Goal: Information Seeking & Learning: Learn about a topic

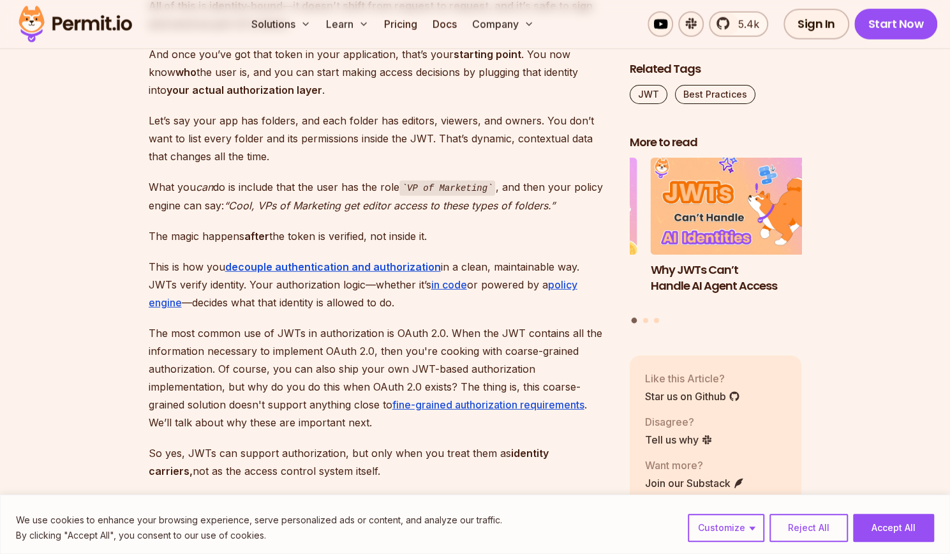
scroll to position [1926, 0]
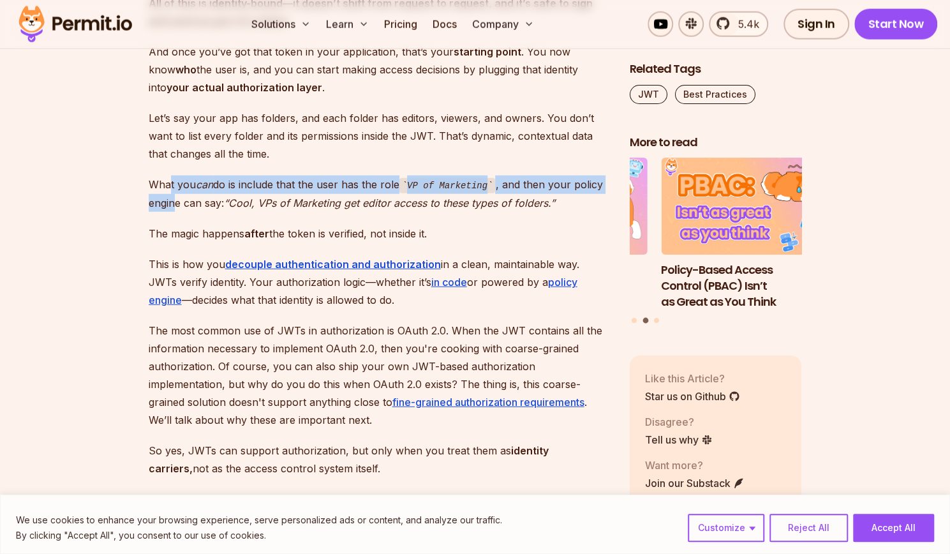
drag, startPoint x: 167, startPoint y: 164, endPoint x: 175, endPoint y: 177, distance: 14.9
click at [175, 177] on p "What you can do is include that the user has the role VP of Marketing , and the…" at bounding box center [379, 194] width 461 height 36
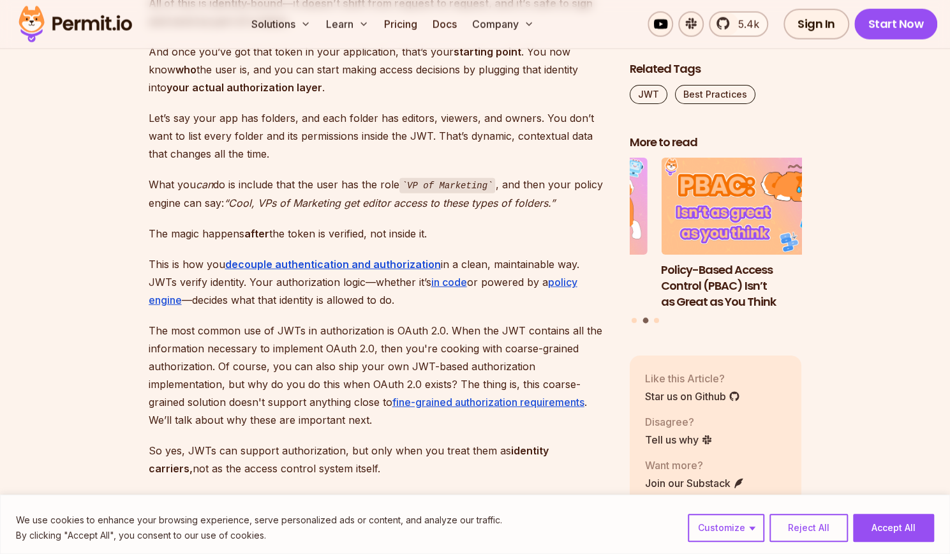
click at [213, 178] on p "What you can do is include that the user has the role VP of Marketing , and the…" at bounding box center [379, 194] width 461 height 36
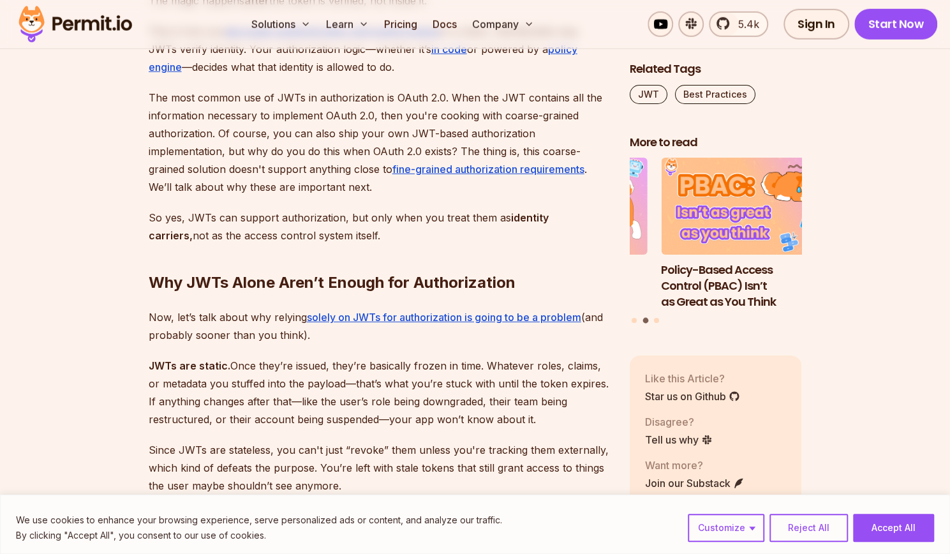
scroll to position [2158, 0]
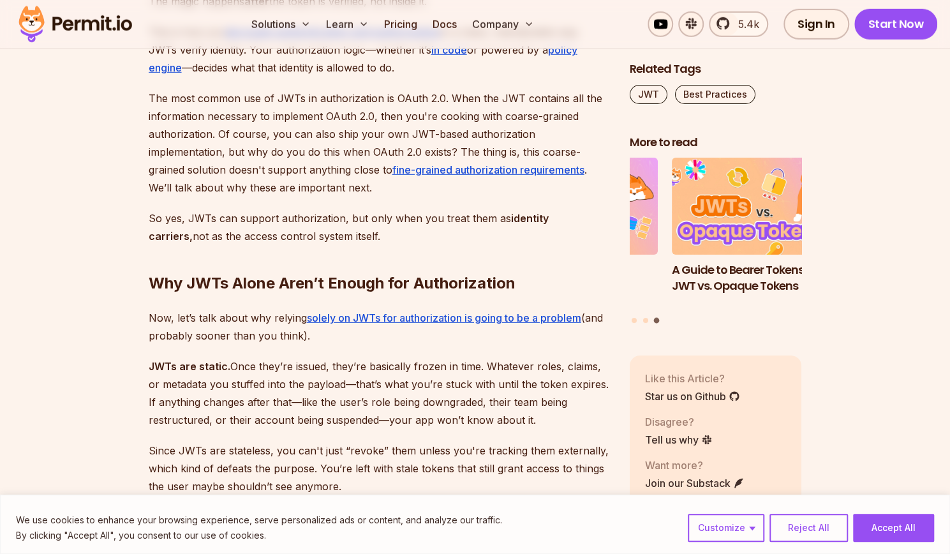
click at [222, 209] on p "So yes, JWTs can support authorization, but only when you treat them as identit…" at bounding box center [379, 227] width 461 height 36
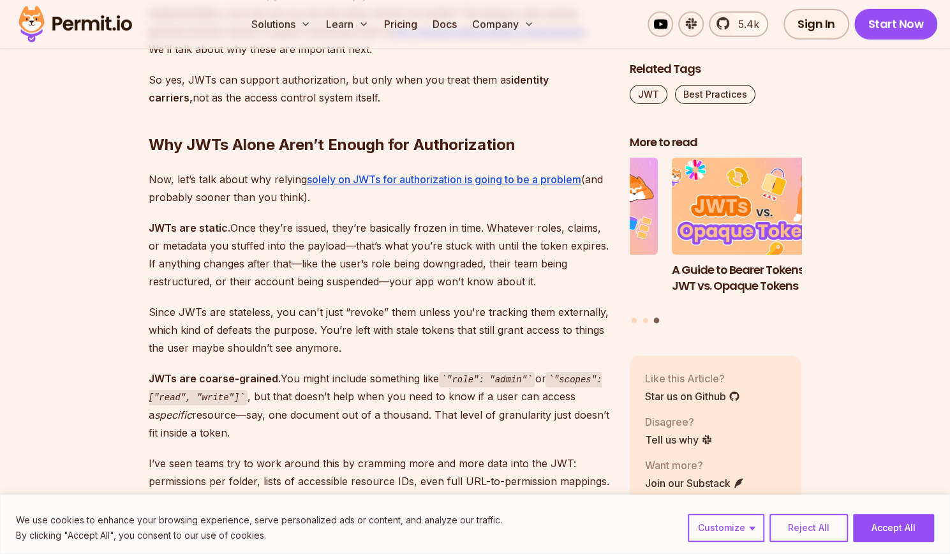
scroll to position [2349, 0]
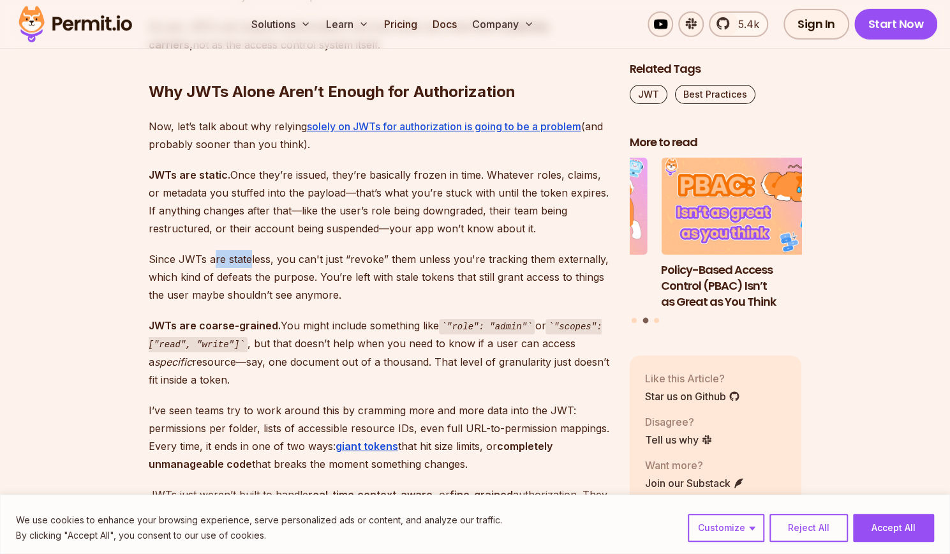
drag, startPoint x: 212, startPoint y: 236, endPoint x: 250, endPoint y: 244, distance: 39.3
click at [250, 250] on p "Since JWTs are stateless, you can't just “revoke” them unless you're tracking t…" at bounding box center [379, 277] width 461 height 54
click at [299, 251] on p "Since JWTs are stateless, you can't just “revoke” them unless you're tracking t…" at bounding box center [379, 277] width 461 height 54
drag, startPoint x: 227, startPoint y: 257, endPoint x: 269, endPoint y: 257, distance: 42.1
click at [269, 257] on p "Since JWTs are stateless, you can't just “revoke” them unless you're tracking t…" at bounding box center [379, 277] width 461 height 54
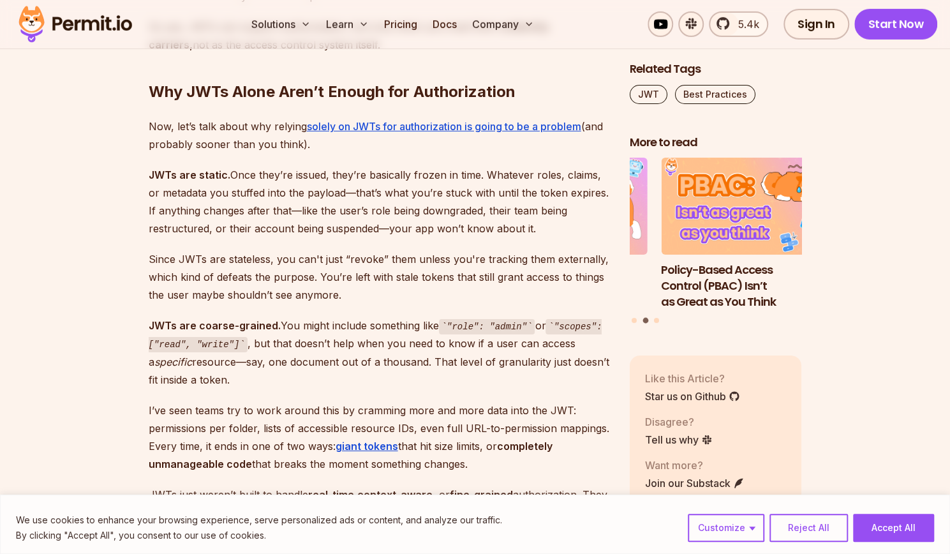
click at [280, 269] on p "Since JWTs are stateless, you can't just “revoke” them unless you're tracking t…" at bounding box center [379, 277] width 461 height 54
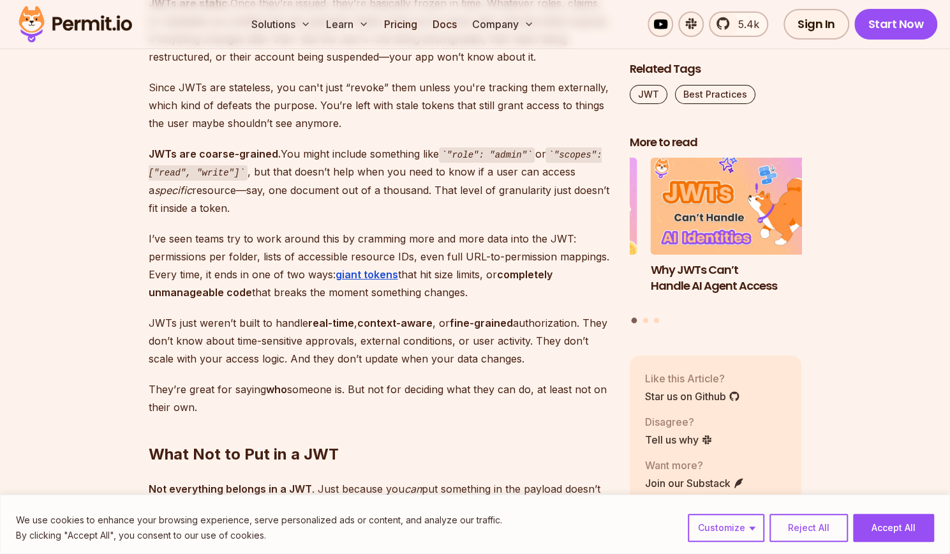
scroll to position [2541, 0]
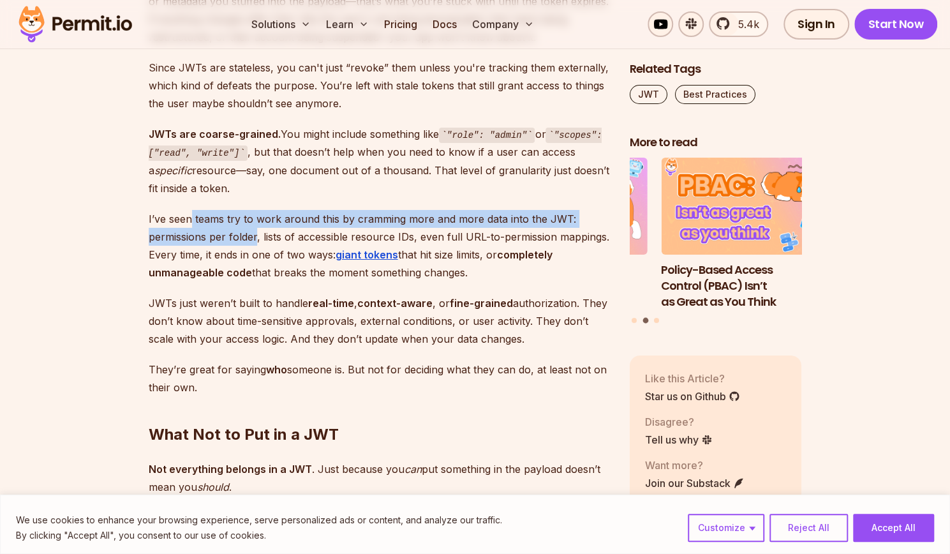
drag, startPoint x: 192, startPoint y: 200, endPoint x: 255, endPoint y: 223, distance: 67.2
click at [255, 223] on p "I’ve seen teams try to work around this by cramming more and more data into the…" at bounding box center [379, 245] width 461 height 71
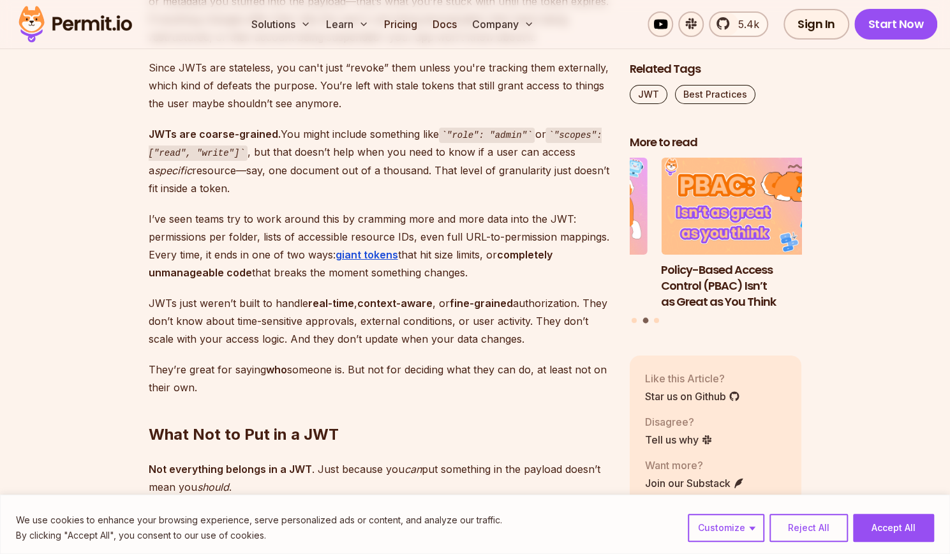
click at [256, 233] on p "I’ve seen teams try to work around this by cramming more and more data into the…" at bounding box center [379, 245] width 461 height 71
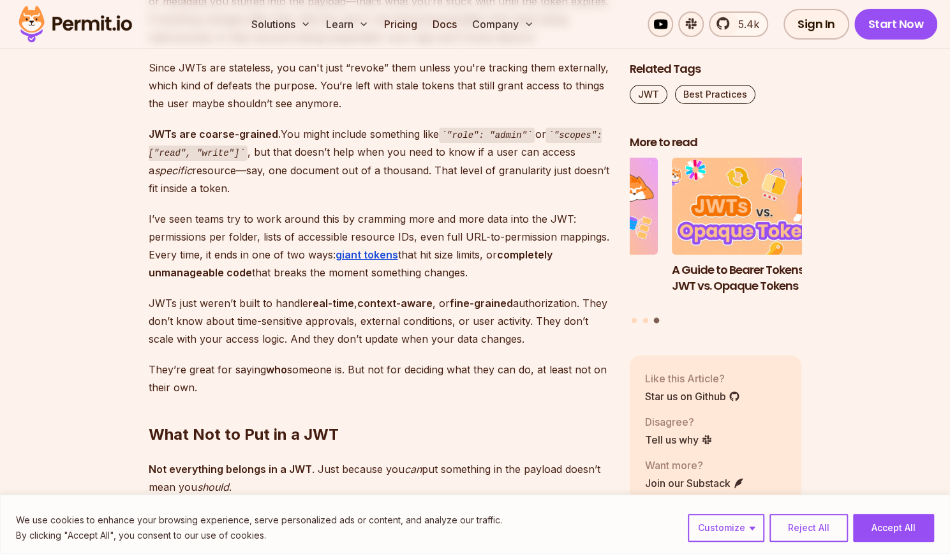
click at [287, 255] on p "I’ve seen teams try to work around this by cramming more and more data into the…" at bounding box center [379, 245] width 461 height 71
drag, startPoint x: 227, startPoint y: 285, endPoint x: 272, endPoint y: 288, distance: 44.8
click at [272, 294] on p "JWTs just weren’t built to handle real-time , context-aware , or fine-grained a…" at bounding box center [379, 321] width 461 height 54
click at [276, 294] on p "JWTs just weren’t built to handle real-time , context-aware , or fine-grained a…" at bounding box center [379, 321] width 461 height 54
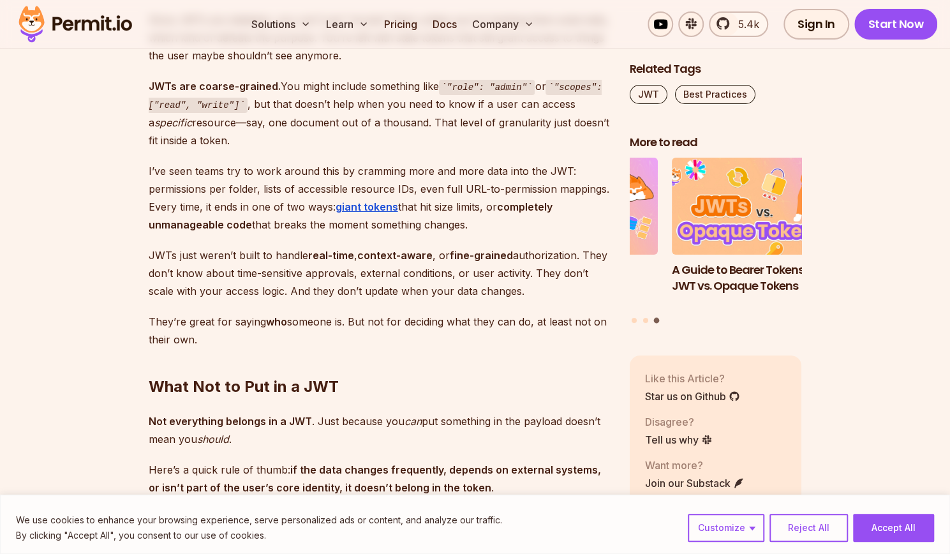
scroll to position [2605, 0]
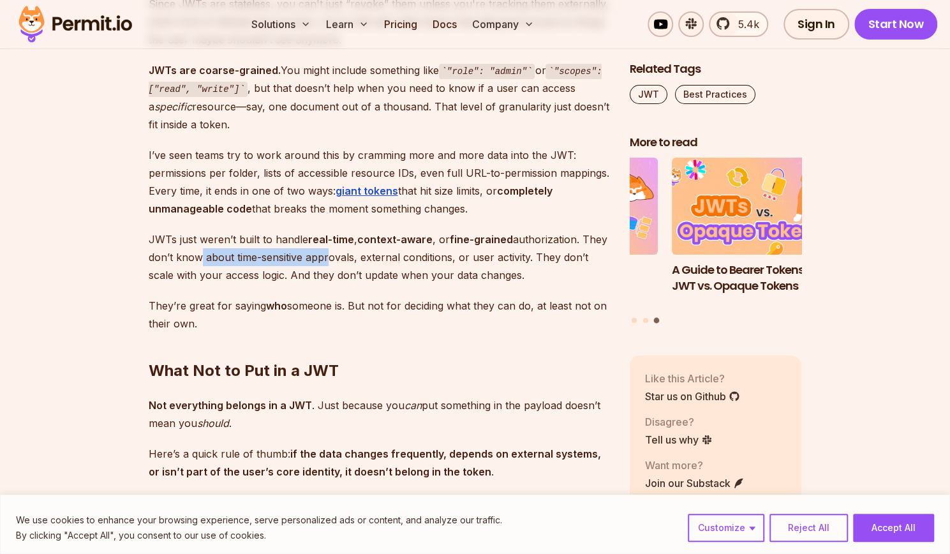
drag, startPoint x: 206, startPoint y: 241, endPoint x: 328, endPoint y: 242, distance: 121.9
click at [326, 241] on p "JWTs just weren’t built to handle real-time , context-aware , or fine-grained a…" at bounding box center [379, 257] width 461 height 54
drag, startPoint x: 396, startPoint y: 240, endPoint x: 398, endPoint y: 248, distance: 8.5
click at [397, 241] on p "JWTs just weren’t built to handle real-time , context-aware , or fine-grained a…" at bounding box center [379, 257] width 461 height 54
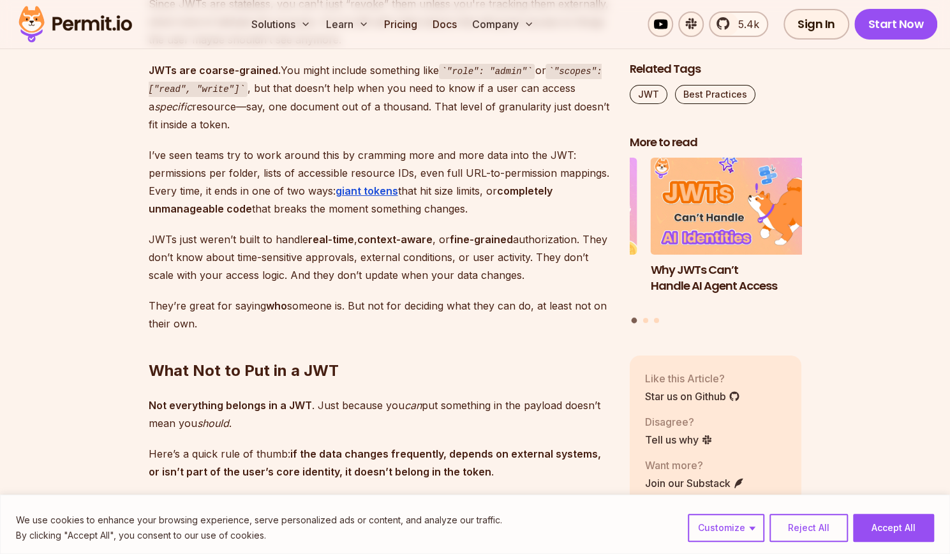
click at [400, 251] on p "JWTs just weren’t built to handle real-time , context-aware , or fine-grained a…" at bounding box center [379, 257] width 461 height 54
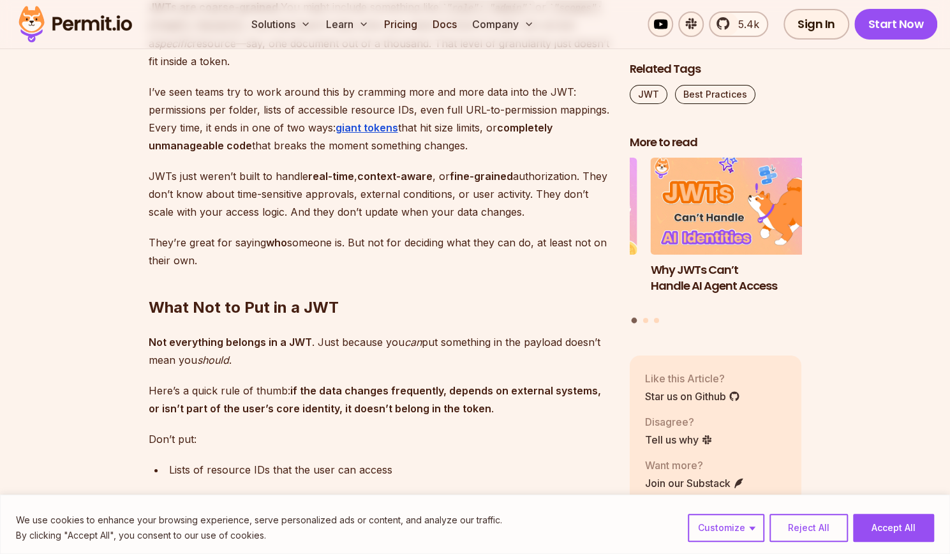
scroll to position [2669, 0]
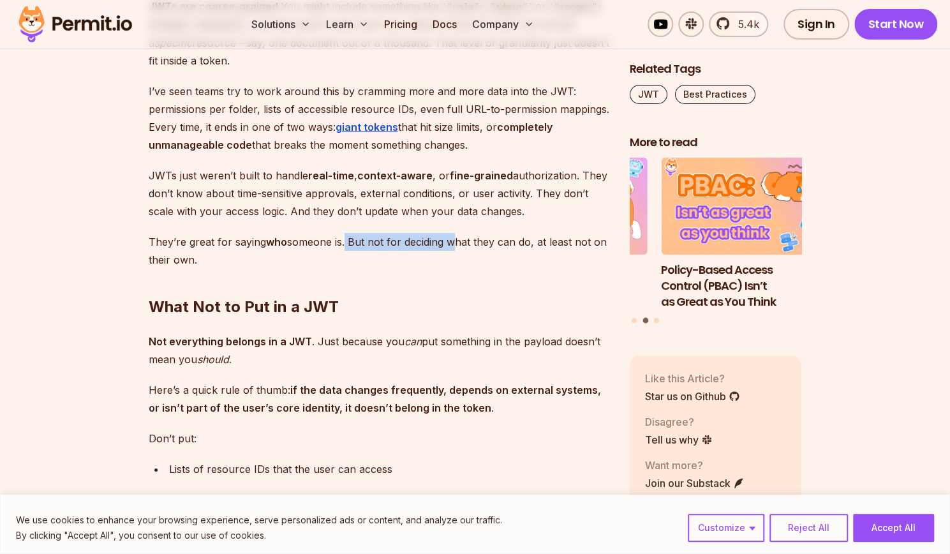
drag, startPoint x: 343, startPoint y: 221, endPoint x: 447, endPoint y: 221, distance: 104.0
click at [447, 233] on p "They’re great for saying who someone is. But not for deciding what they can do,…" at bounding box center [379, 251] width 461 height 36
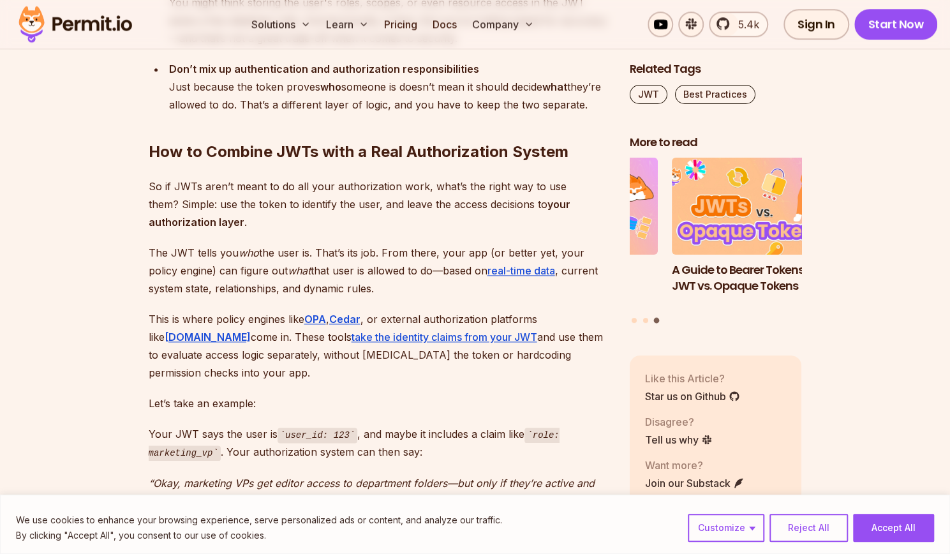
scroll to position [3754, 0]
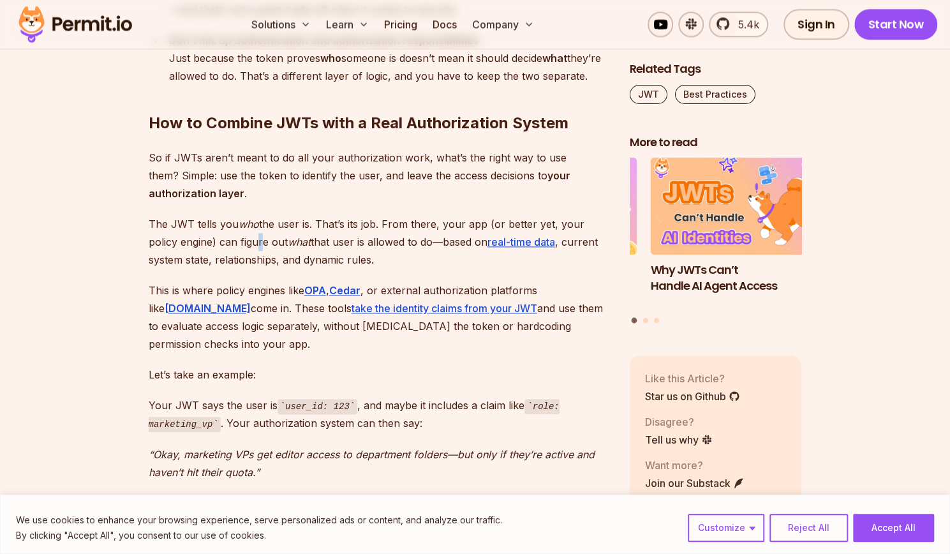
click at [225, 221] on p "The JWT tells you who the user is. That’s its job. From there, your app (or bet…" at bounding box center [379, 242] width 461 height 54
click at [235, 230] on p "The JWT tells you who the user is. That’s its job. From there, your app (or bet…" at bounding box center [379, 242] width 461 height 54
click at [269, 234] on p "The JWT tells you who the user is. That’s its job. From there, your app (or bet…" at bounding box center [379, 242] width 461 height 54
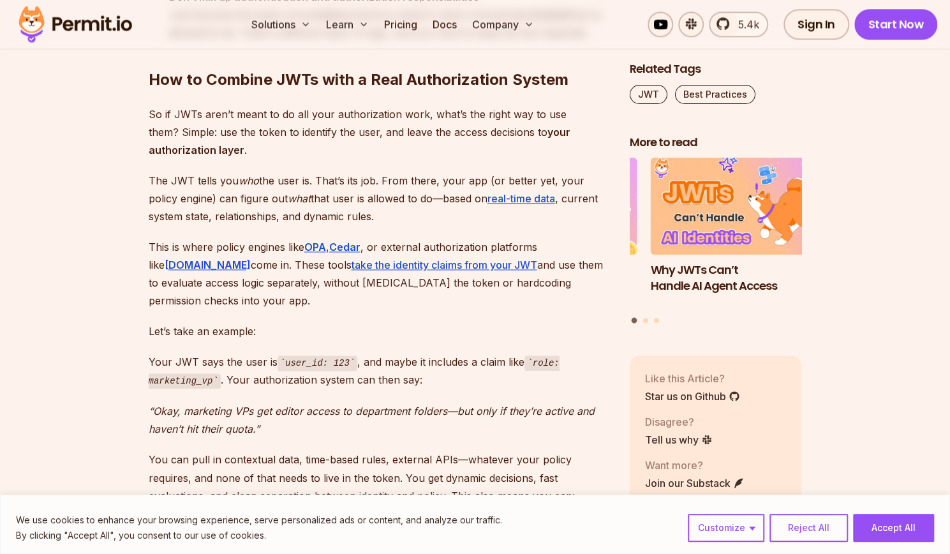
scroll to position [3817, 0]
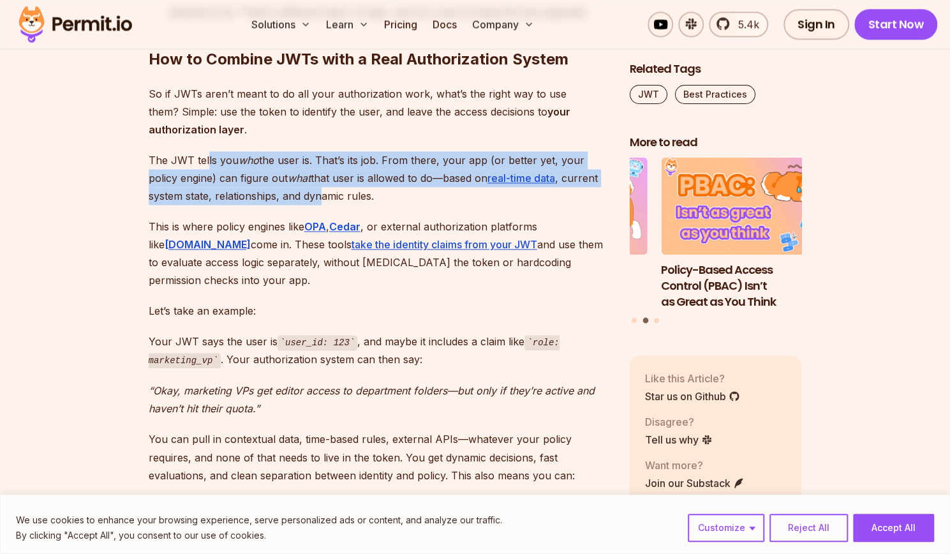
drag, startPoint x: 206, startPoint y: 141, endPoint x: 281, endPoint y: 174, distance: 82.0
click at [281, 174] on p "The JWT tells you who the user is. That’s its job. From there, your app (or bet…" at bounding box center [379, 178] width 461 height 54
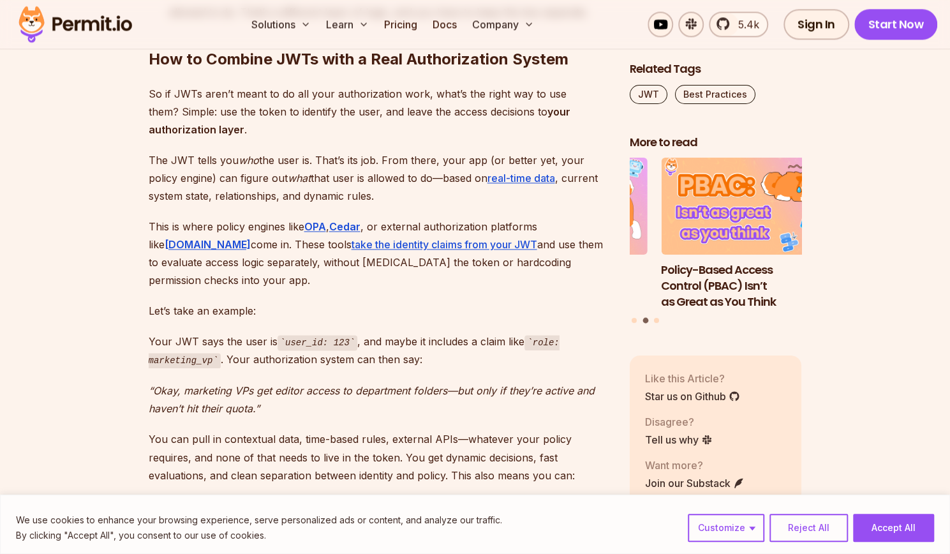
click at [297, 177] on p "The JWT tells you who the user is. That’s its job. From there, your app (or bet…" at bounding box center [379, 178] width 461 height 54
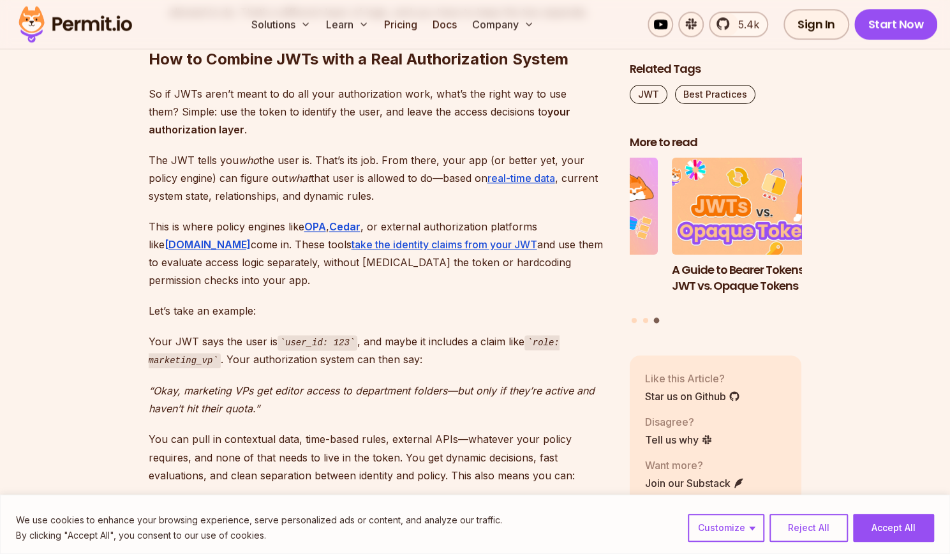
click at [494, 234] on p "This is where policy engines like OPA , Cedar , or external authorization platf…" at bounding box center [379, 253] width 461 height 71
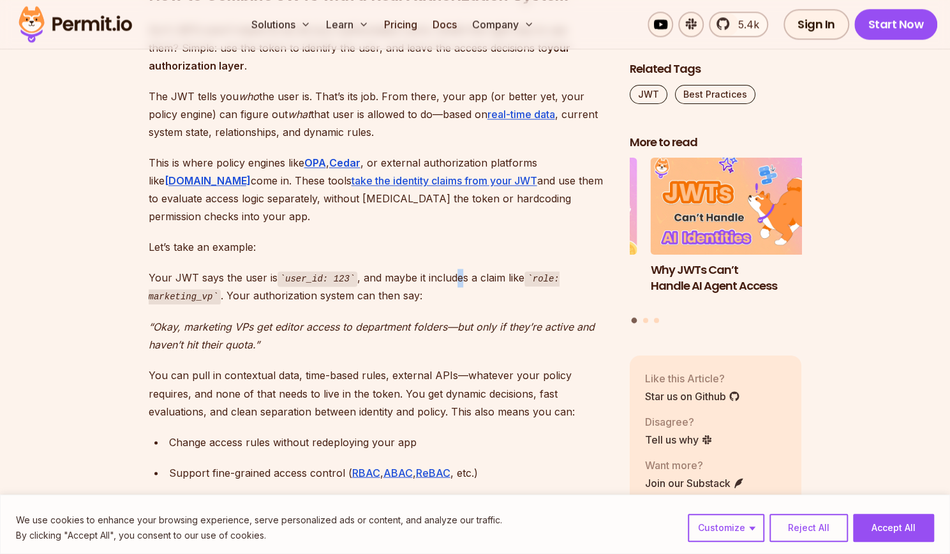
click at [454, 269] on p "Your JWT says the user is user_id: 123 , and maybe it includes a claim like rol…" at bounding box center [379, 287] width 461 height 36
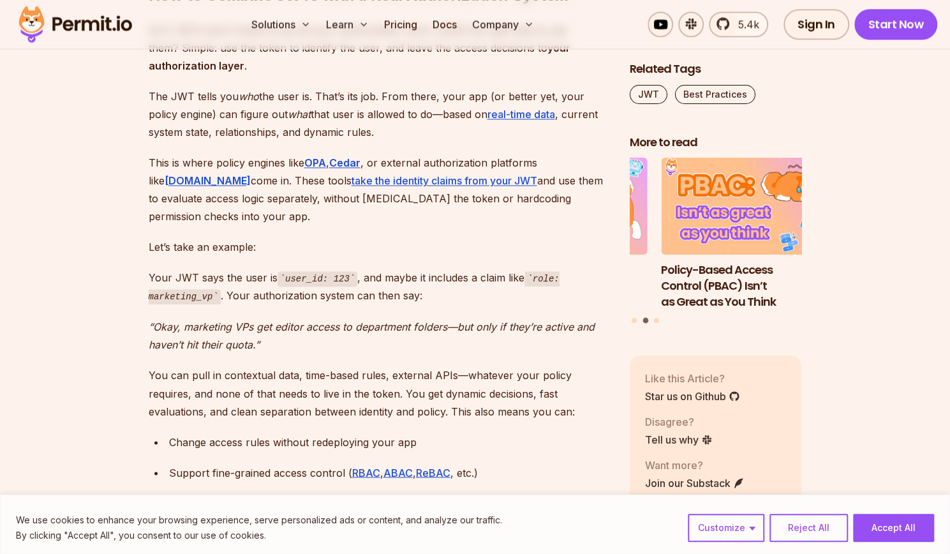
click at [323, 320] on em "“Okay, marketing VPs get editor access to department folders—but only if they’r…" at bounding box center [372, 335] width 446 height 31
drag, startPoint x: 336, startPoint y: 284, endPoint x: 343, endPoint y: 284, distance: 7.0
click at [343, 320] on em "“Okay, marketing VPs get editor access to department folders—but only if they’r…" at bounding box center [372, 335] width 446 height 31
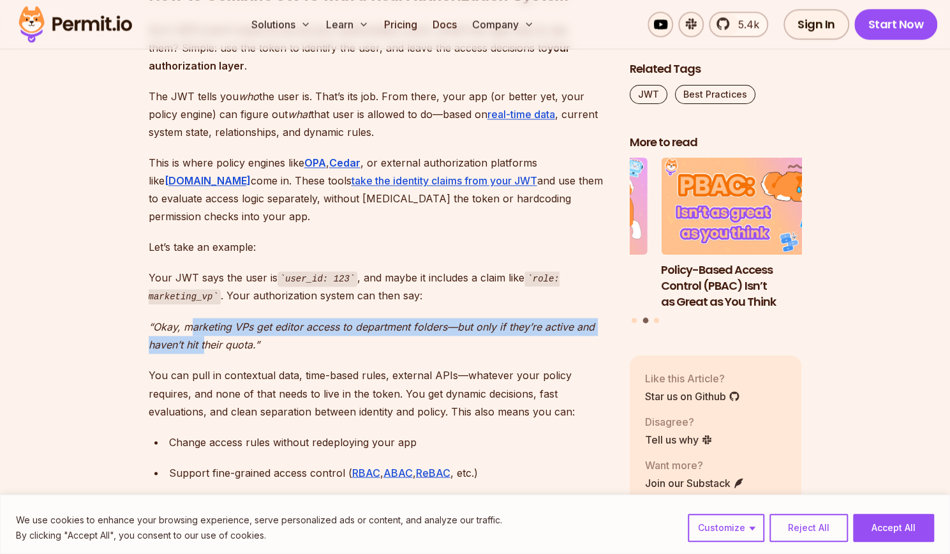
drag, startPoint x: 190, startPoint y: 289, endPoint x: 211, endPoint y: 303, distance: 24.4
click at [207, 320] on em "“Okay, marketing VPs get editor access to department folders—but only if they’r…" at bounding box center [372, 335] width 446 height 31
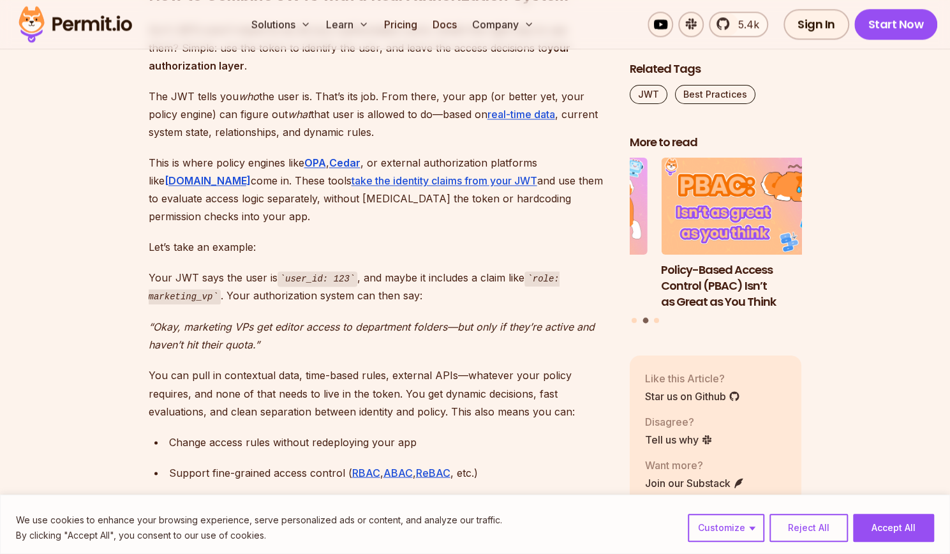
click at [221, 320] on em "“Okay, marketing VPs get editor access to department folders—but only if they’r…" at bounding box center [372, 335] width 446 height 31
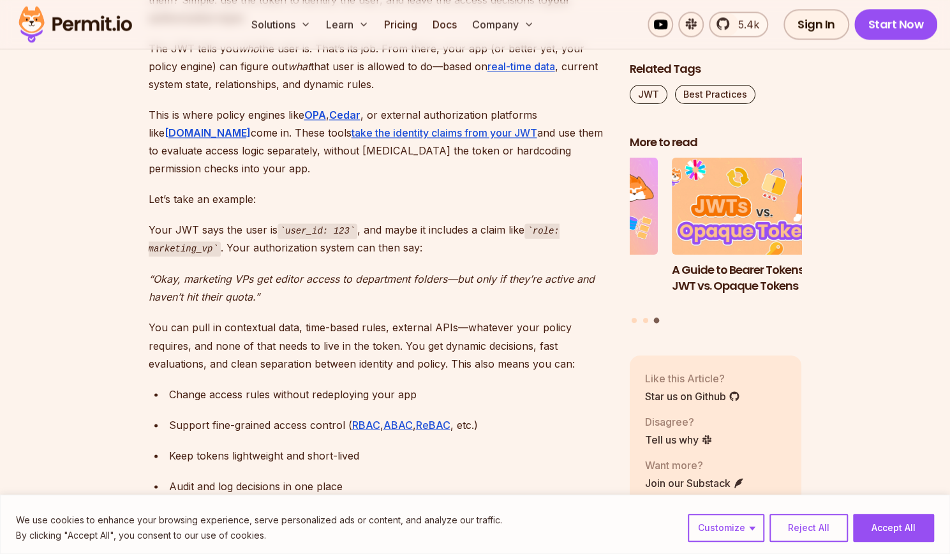
scroll to position [3945, 0]
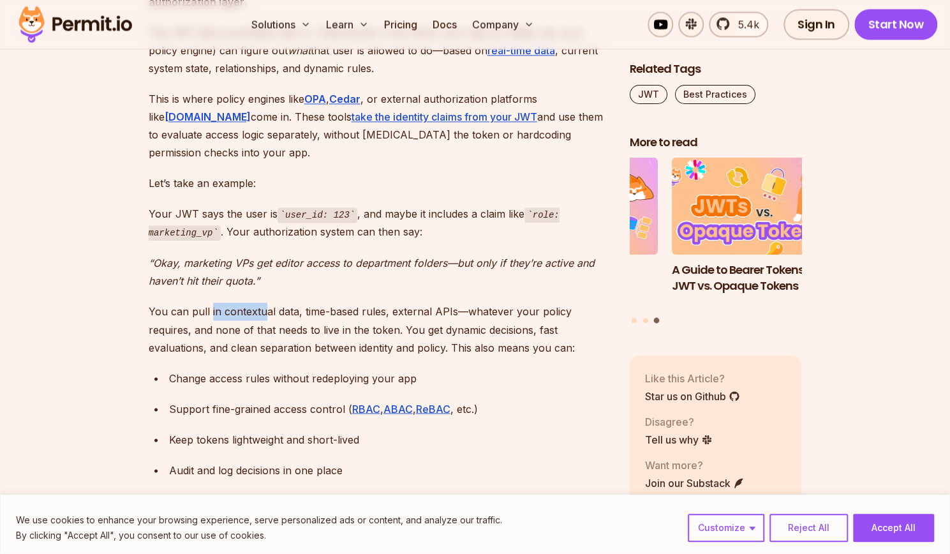
drag, startPoint x: 209, startPoint y: 269, endPoint x: 263, endPoint y: 271, distance: 53.7
click at [263, 303] on p "You can pull in contextual data, time-based rules, external APIs—whatever your …" at bounding box center [379, 330] width 461 height 54
click at [329, 303] on p "You can pull in contextual data, time-based rules, external APIs—whatever your …" at bounding box center [379, 330] width 461 height 54
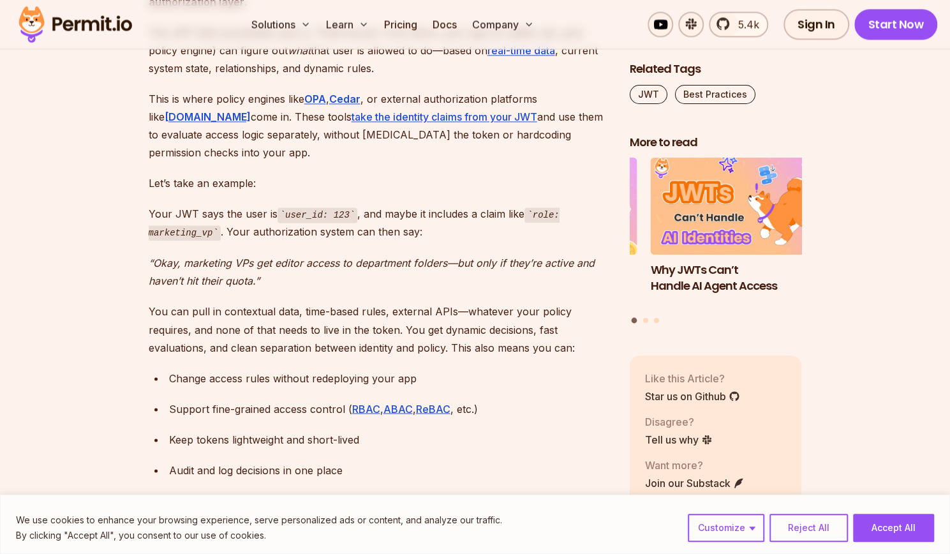
click at [377, 303] on p "You can pull in contextual data, time-based rules, external APIs—whatever your …" at bounding box center [379, 330] width 461 height 54
drag, startPoint x: 240, startPoint y: 290, endPoint x: 267, endPoint y: 292, distance: 27.5
click at [267, 303] on p "You can pull in contextual data, time-based rules, external APIs—whatever your …" at bounding box center [379, 330] width 461 height 54
drag, startPoint x: 280, startPoint y: 304, endPoint x: 295, endPoint y: 306, distance: 14.8
click at [287, 306] on p "You can pull in contextual data, time-based rules, external APIs—whatever your …" at bounding box center [379, 330] width 461 height 54
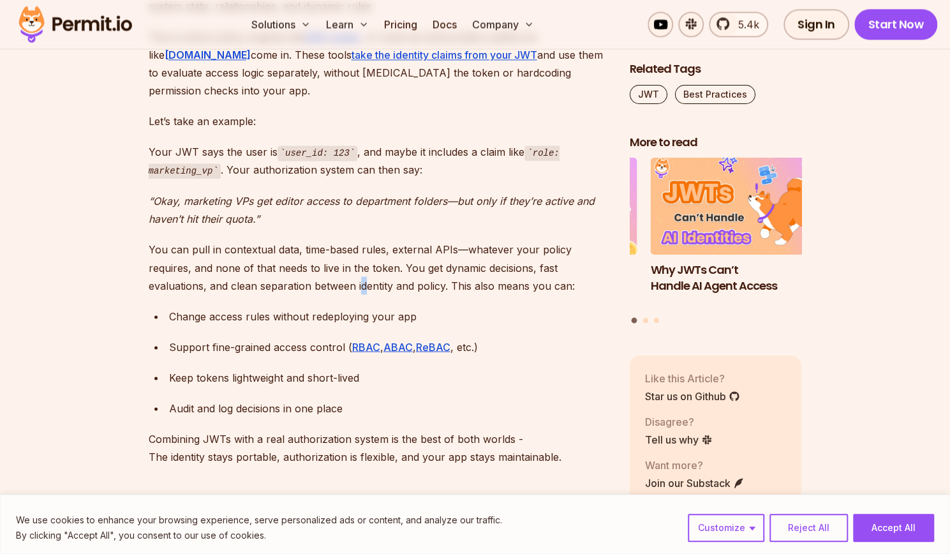
scroll to position [4009, 0]
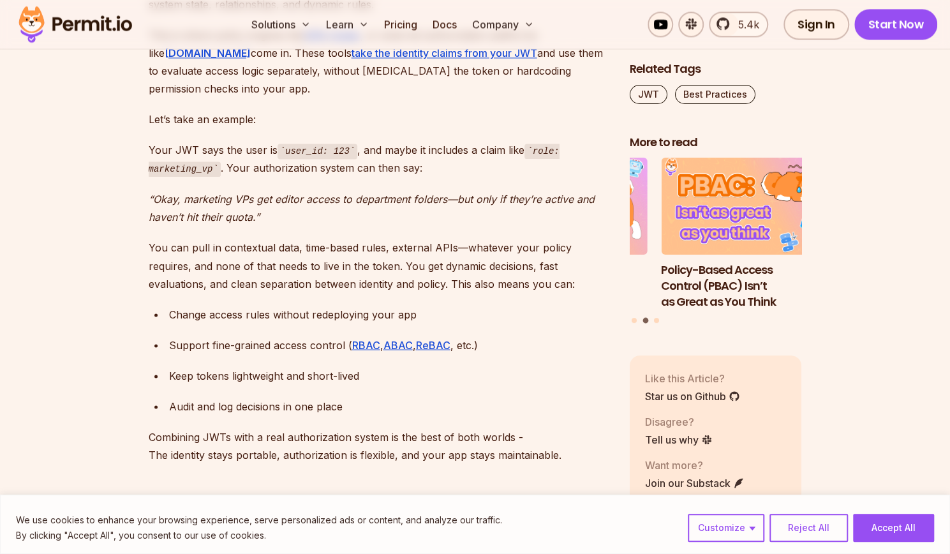
drag, startPoint x: 227, startPoint y: 340, endPoint x: 233, endPoint y: 345, distance: 7.7
click at [230, 366] on div "Keep tokens lightweight and short-lived" at bounding box center [389, 375] width 440 height 18
drag, startPoint x: 266, startPoint y: 359, endPoint x: 282, endPoint y: 367, distance: 18.3
click at [273, 397] on div "Audit and log decisions in one place" at bounding box center [389, 406] width 440 height 18
drag, startPoint x: 297, startPoint y: 377, endPoint x: 293, endPoint y: 384, distance: 7.4
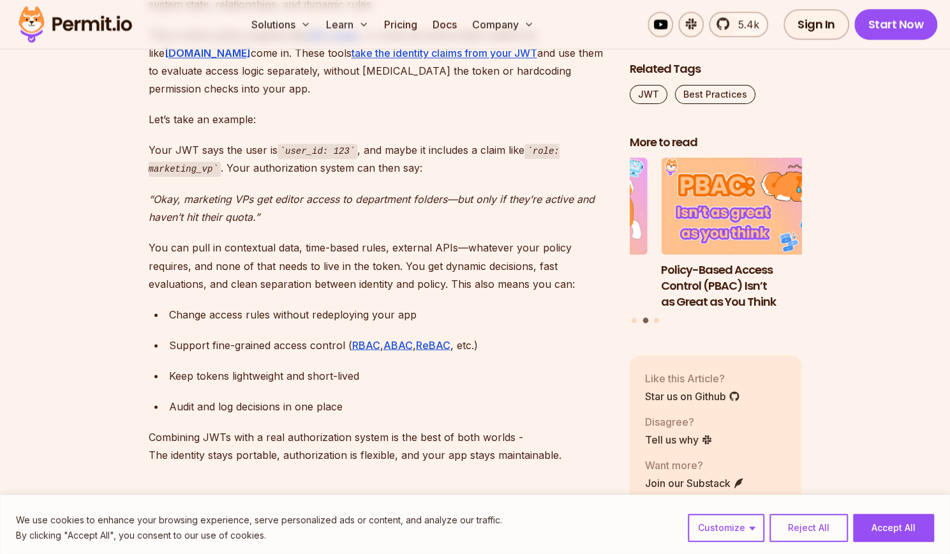
drag, startPoint x: 268, startPoint y: 396, endPoint x: 258, endPoint y: 396, distance: 10.2
click at [267, 428] on p "Combining JWTs with a real authorization system is the best of both worlds - Th…" at bounding box center [379, 446] width 461 height 36
drag, startPoint x: 274, startPoint y: 396, endPoint x: 290, endPoint y: 396, distance: 15.3
click at [287, 428] on p "Combining JWTs with a real authorization system is the best of both worlds - Th…" at bounding box center [379, 446] width 461 height 36
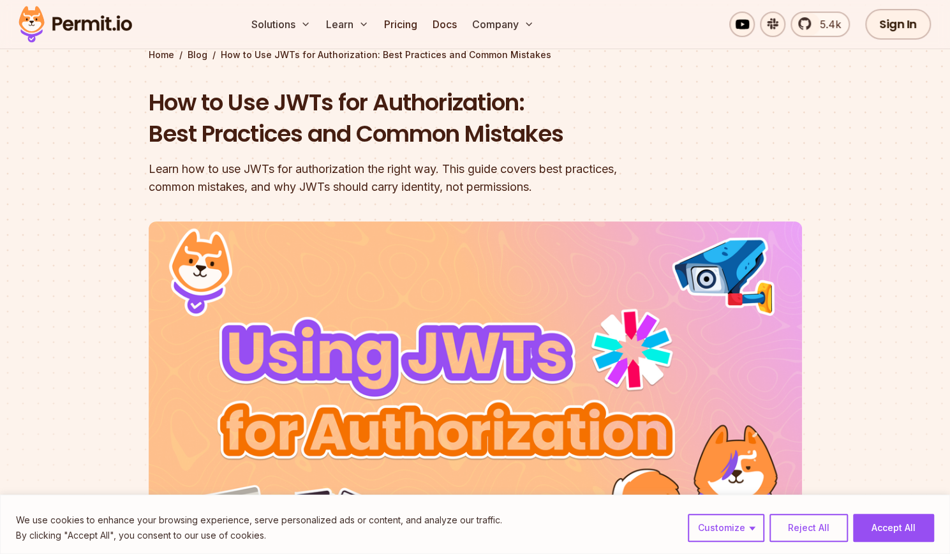
scroll to position [0, 0]
